Goal: Navigation & Orientation: Find specific page/section

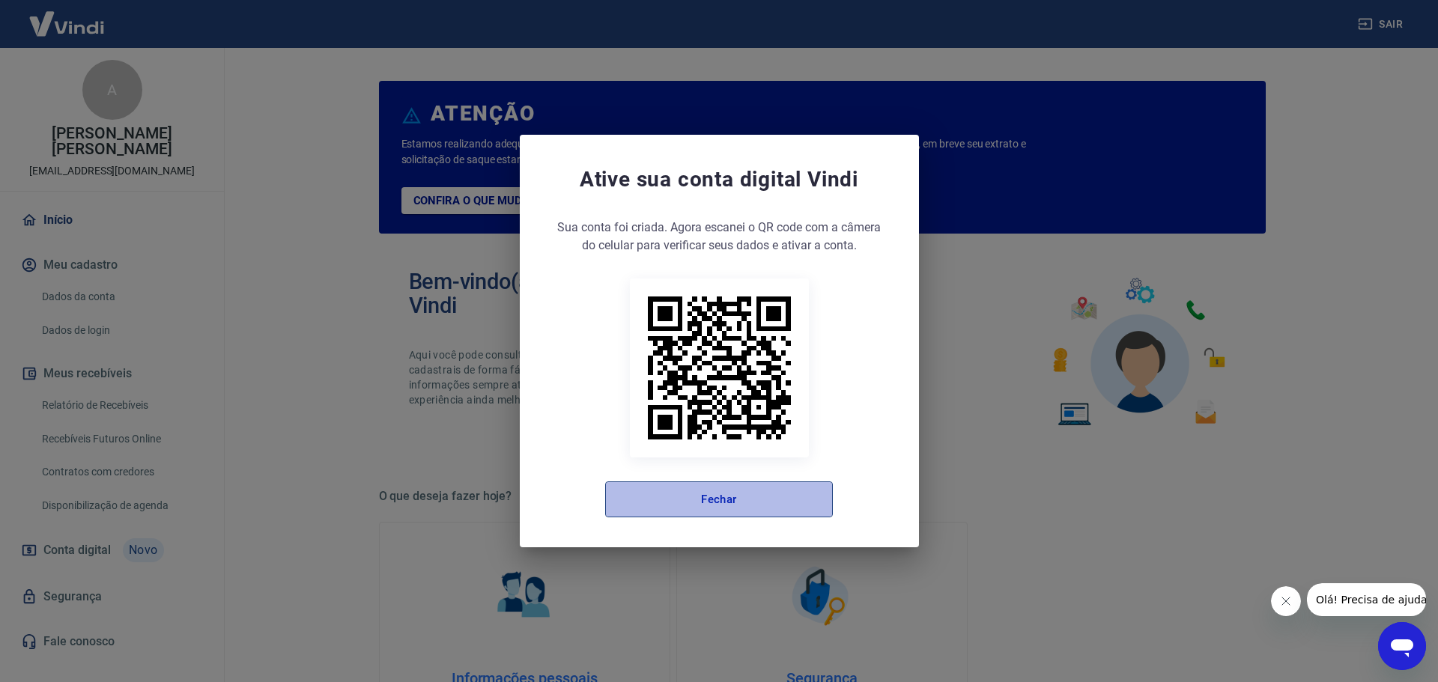
click at [703, 483] on button "Fechar" at bounding box center [719, 499] width 228 height 36
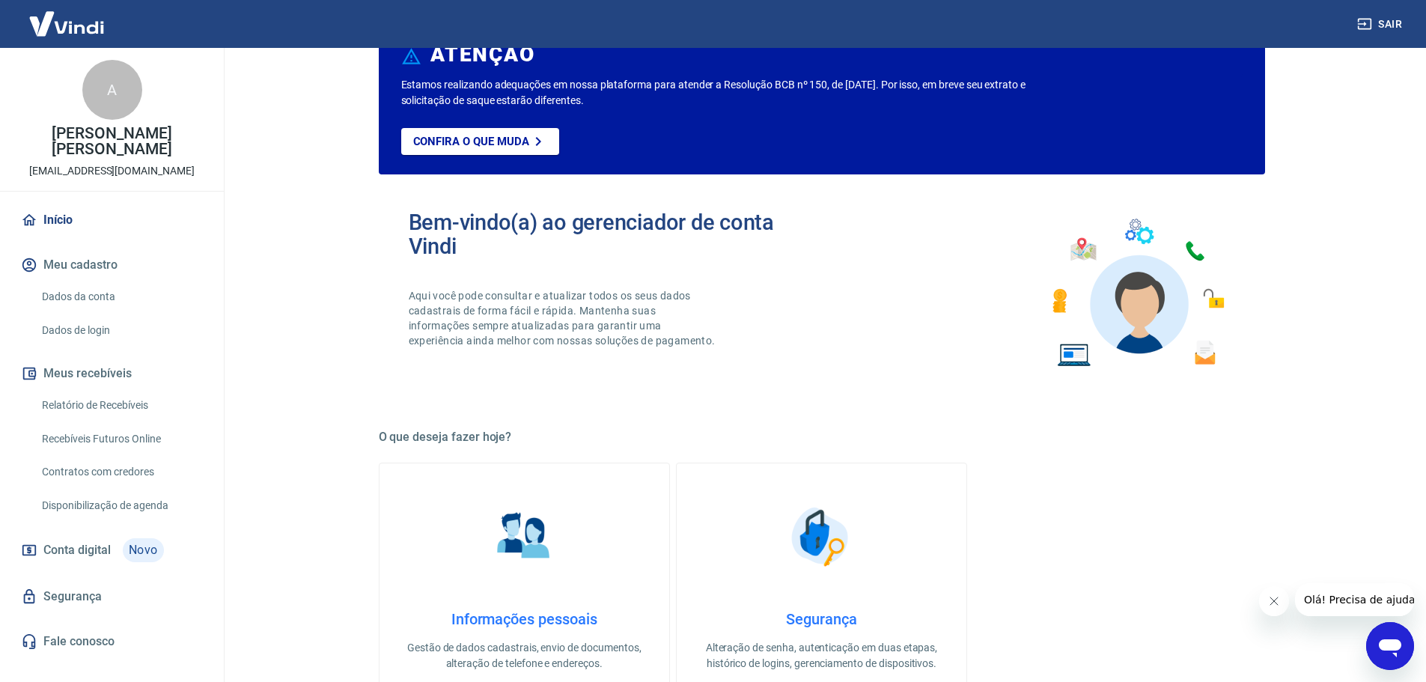
scroll to position [150, 0]
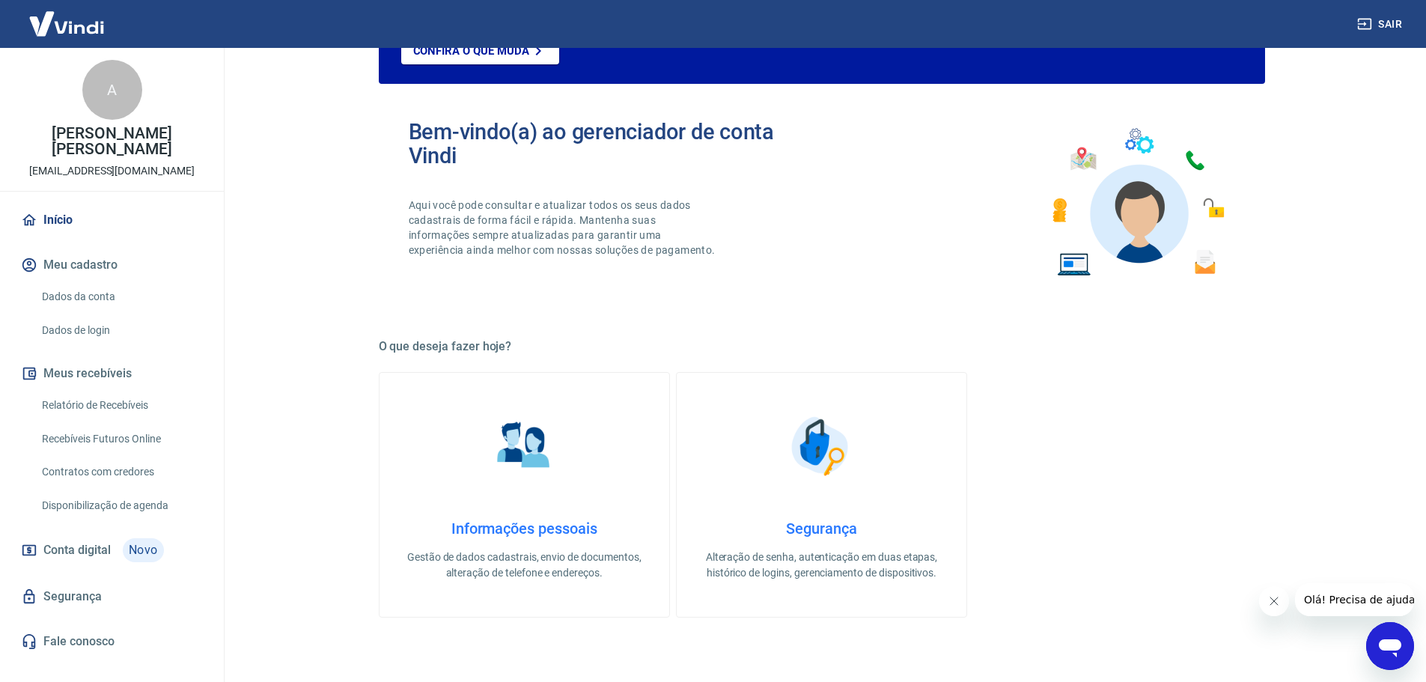
click at [70, 222] on link "Início" at bounding box center [112, 220] width 188 height 33
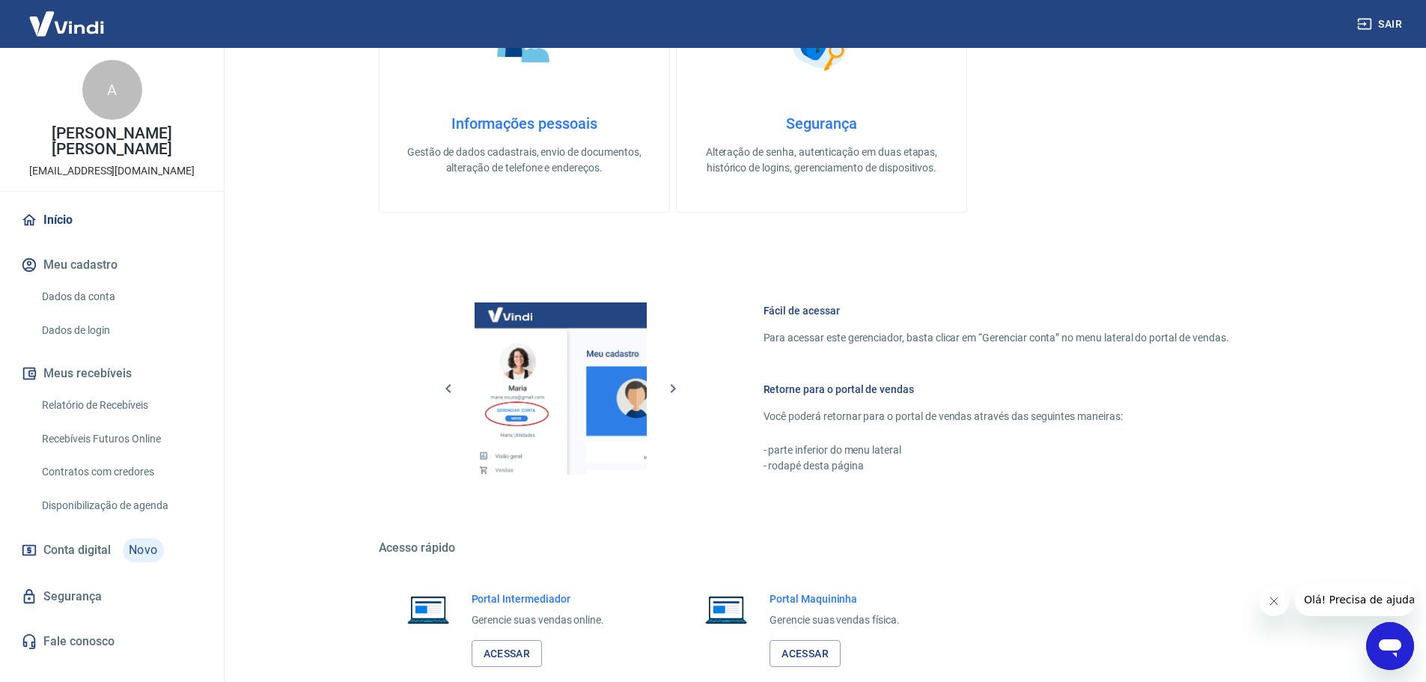
scroll to position [640, 0]
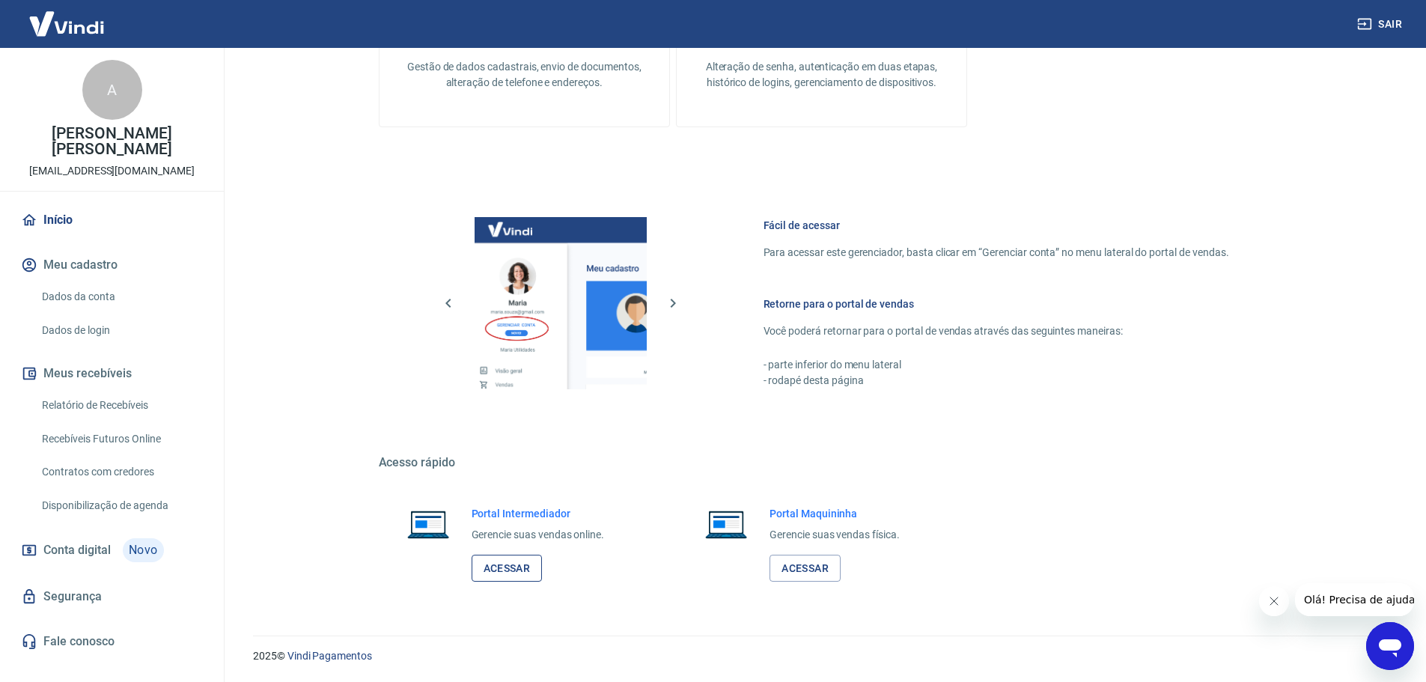
click at [531, 563] on link "Acessar" at bounding box center [507, 569] width 71 height 28
